Goal: Task Accomplishment & Management: Manage account settings

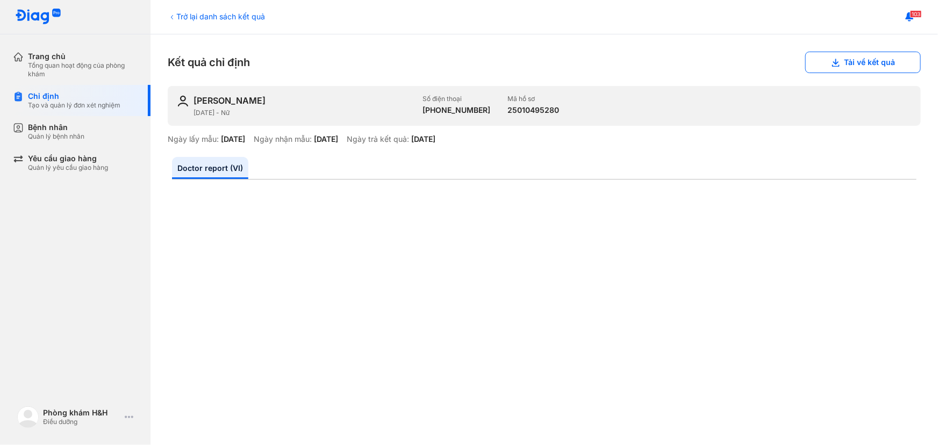
click at [59, 139] on div "Quản lý bệnh nhân" at bounding box center [56, 136] width 56 height 9
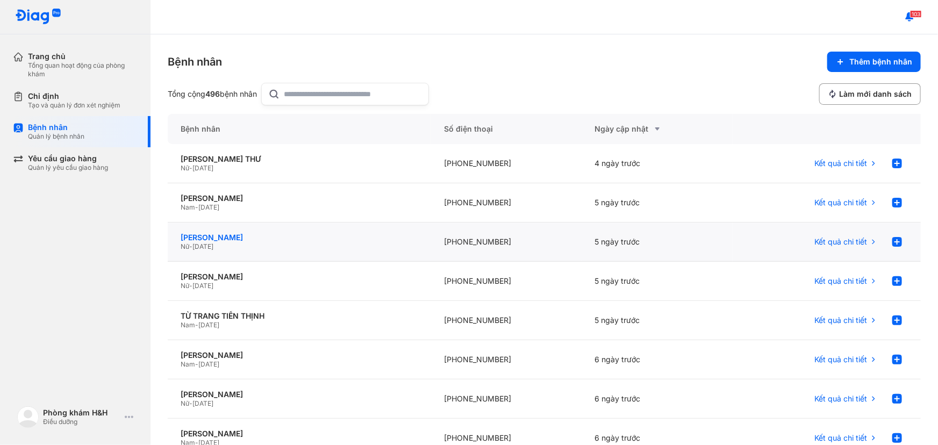
click at [251, 239] on div "[PERSON_NAME]" at bounding box center [300, 238] width 238 height 10
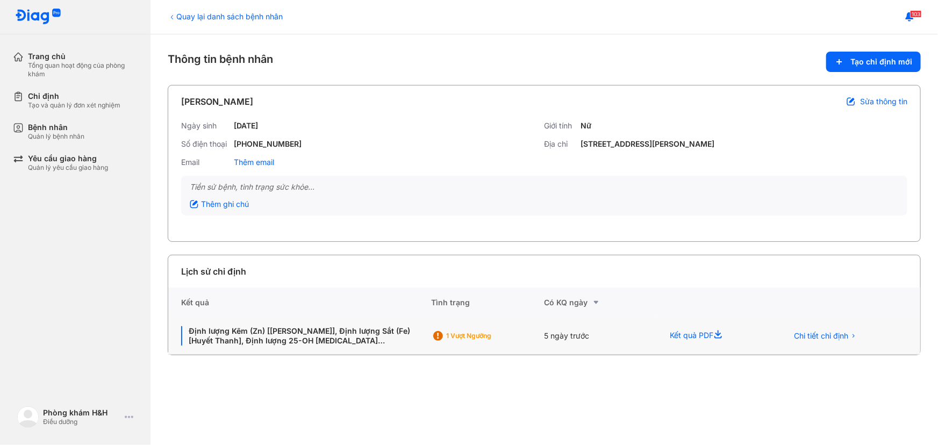
click at [574, 333] on div "5 ngày trước" at bounding box center [600, 336] width 113 height 37
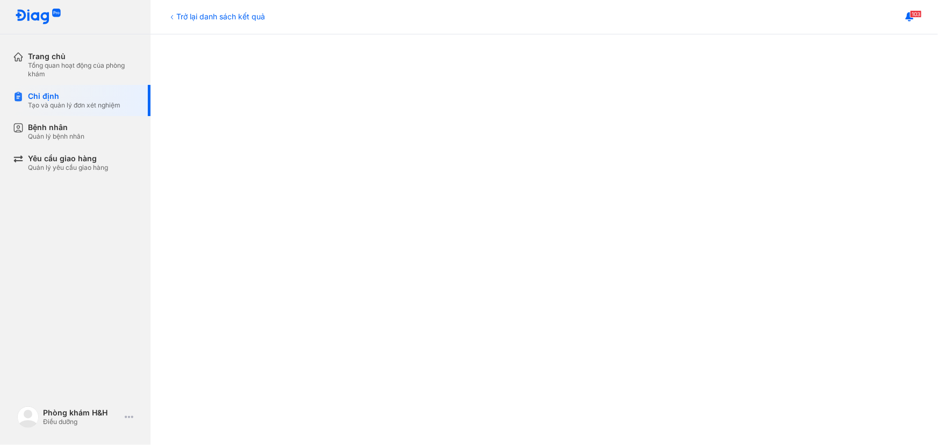
scroll to position [244, 0]
click at [877, 84] on div at bounding box center [544, 331] width 745 height 773
click at [877, 132] on div at bounding box center [544, 331] width 745 height 773
click at [199, 203] on div at bounding box center [544, 330] width 745 height 773
